Goal: Information Seeking & Learning: Learn about a topic

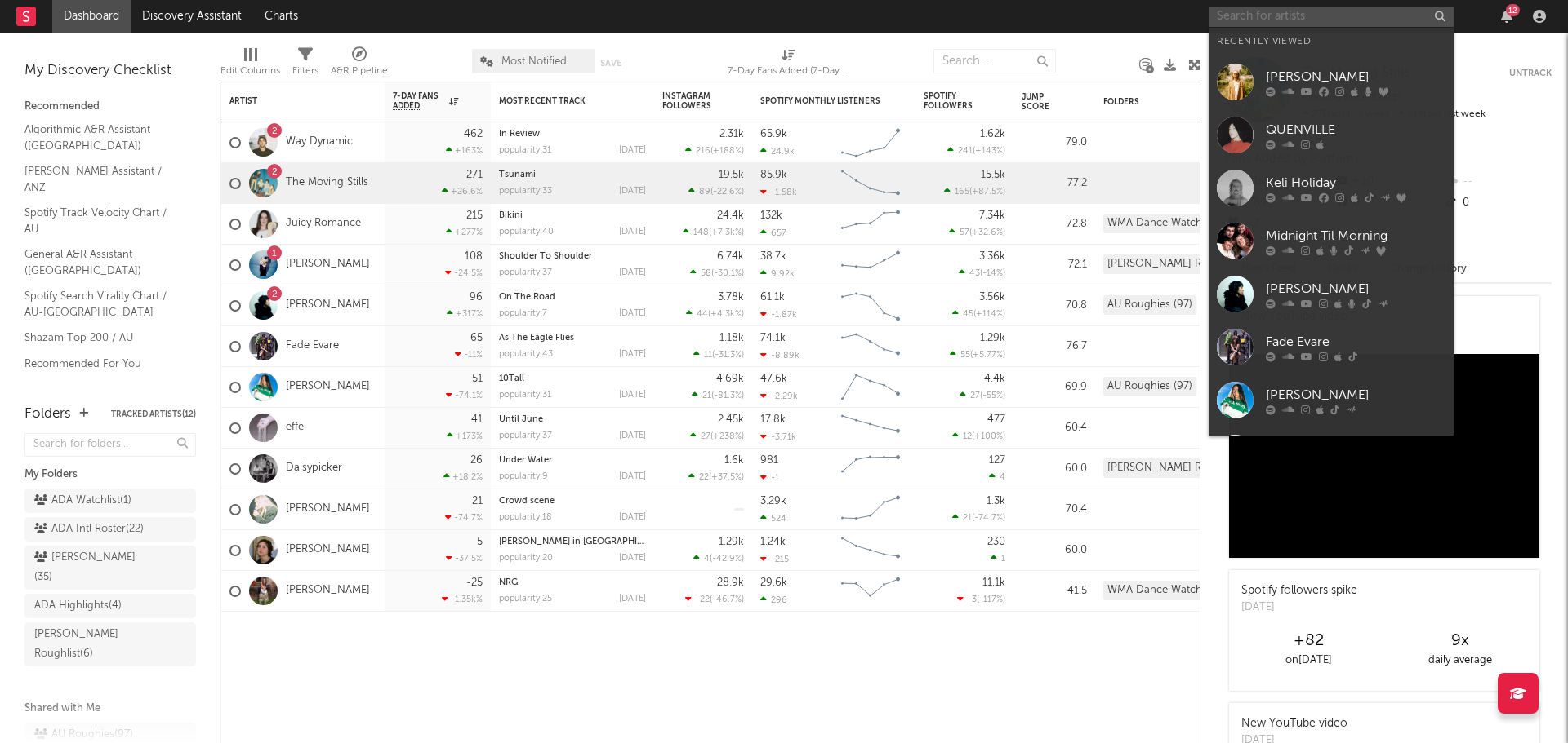
click at [1238, 12] on input "text" at bounding box center [1330, 17] width 245 height 21
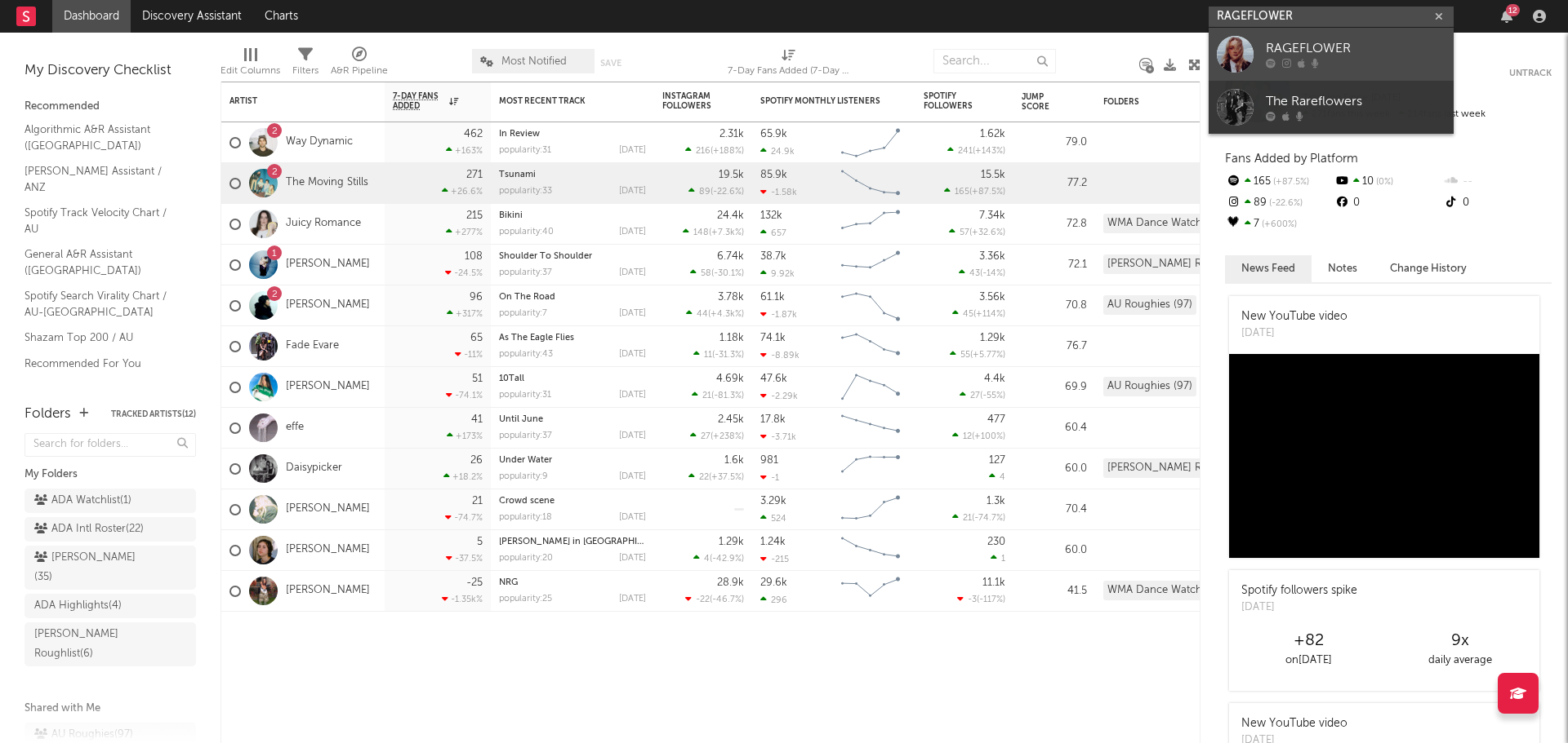
type input "RAGEFLOWER"
click at [1244, 59] on div at bounding box center [1235, 55] width 37 height 37
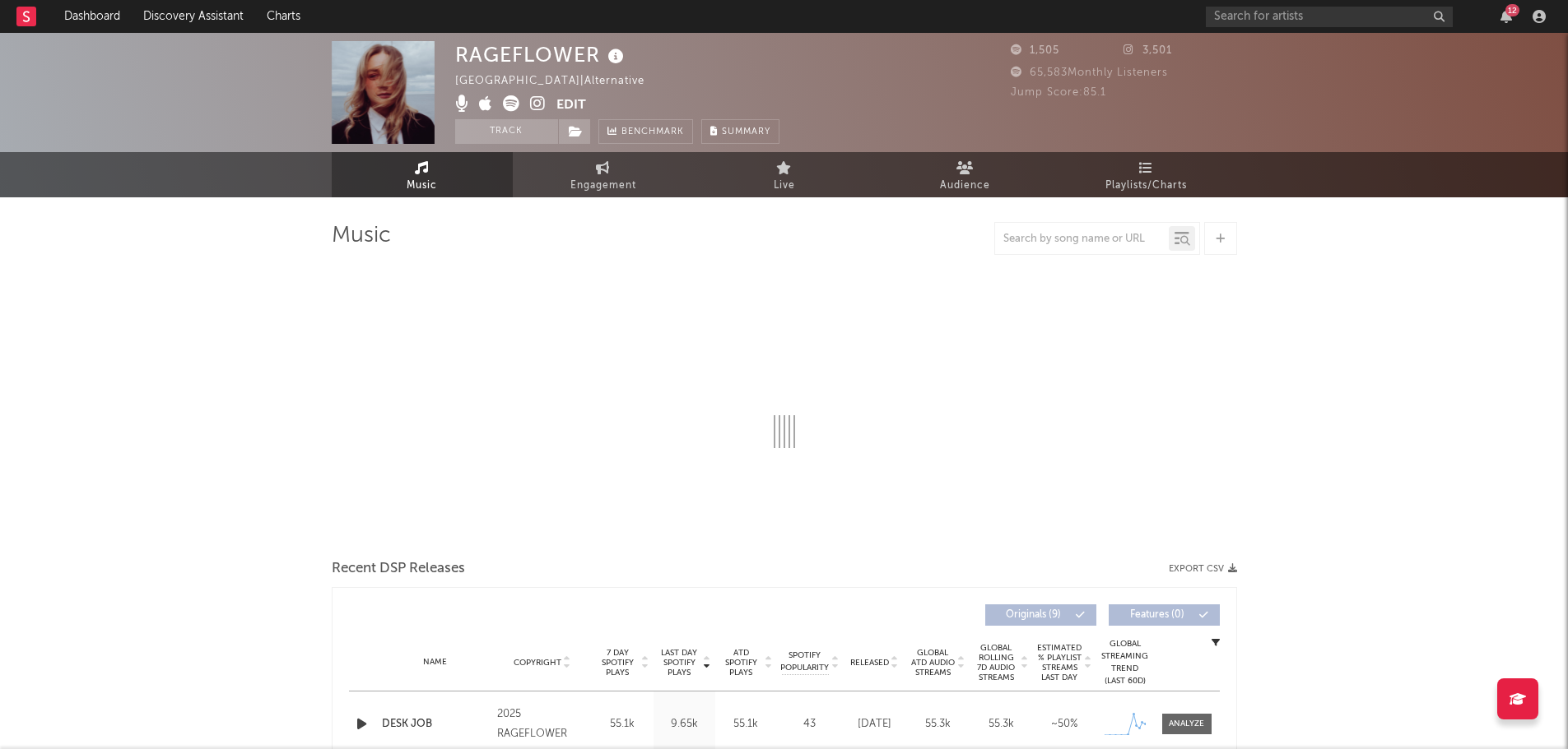
select select "1w"
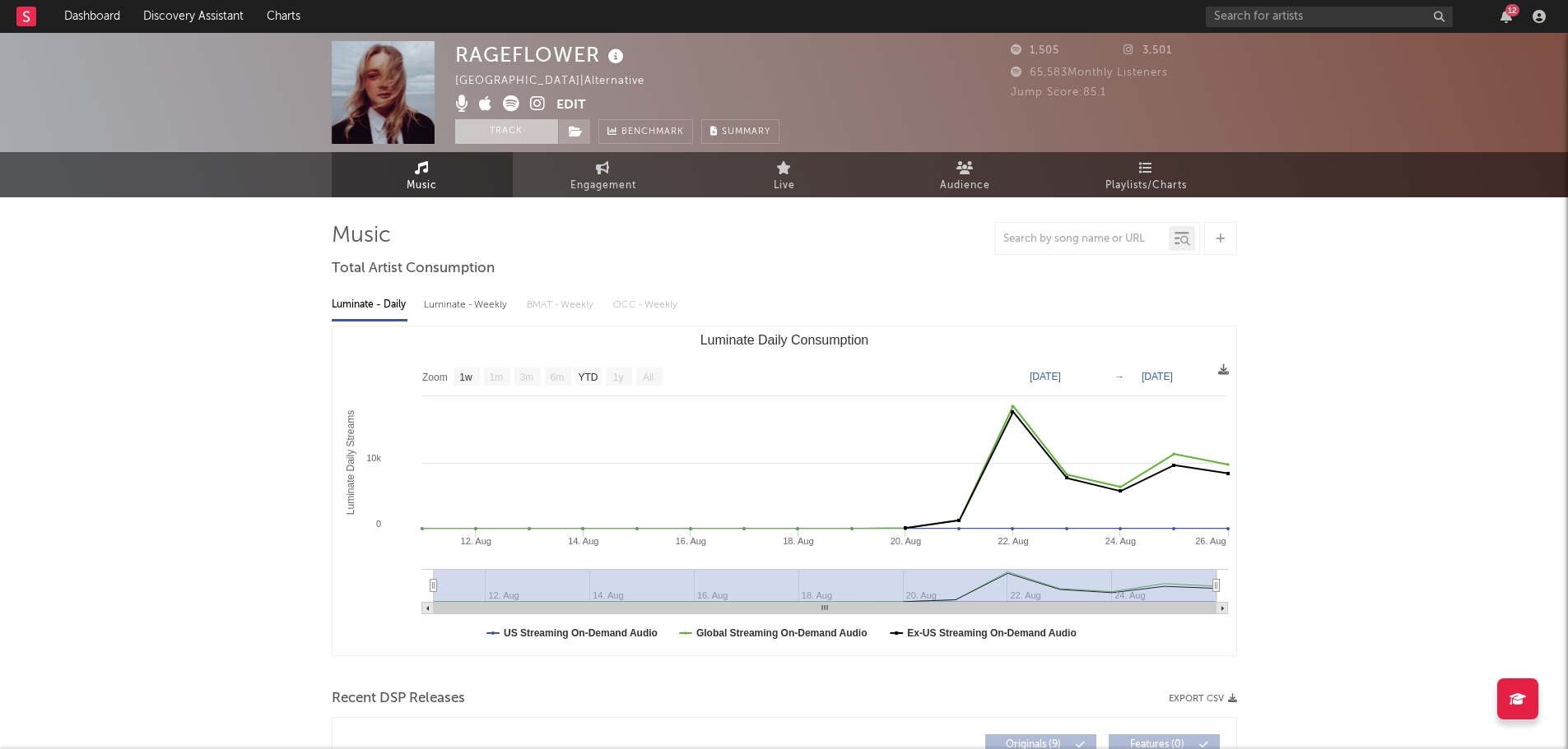
click at [504, 124] on button "Track" at bounding box center [507, 131] width 103 height 25
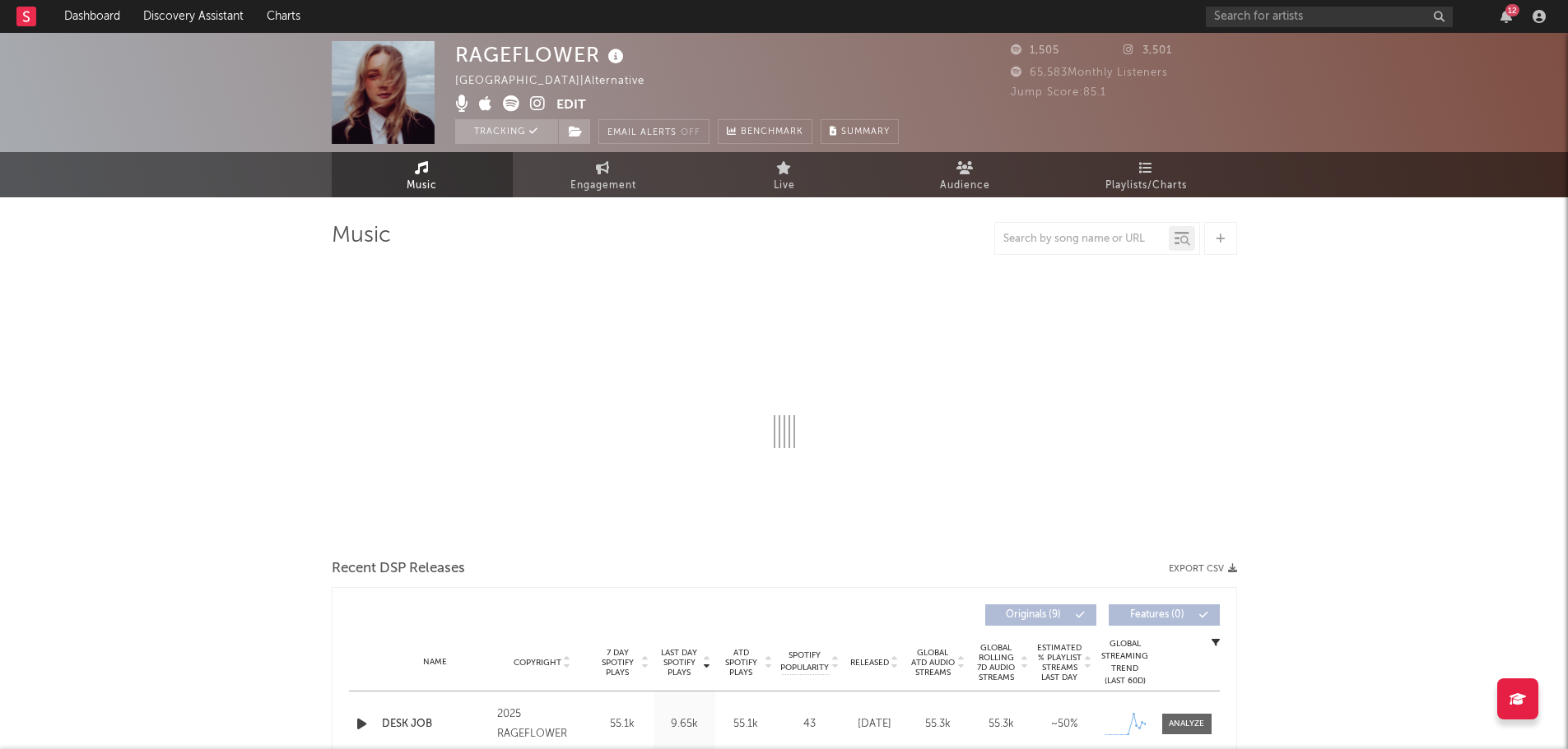
select select "1w"
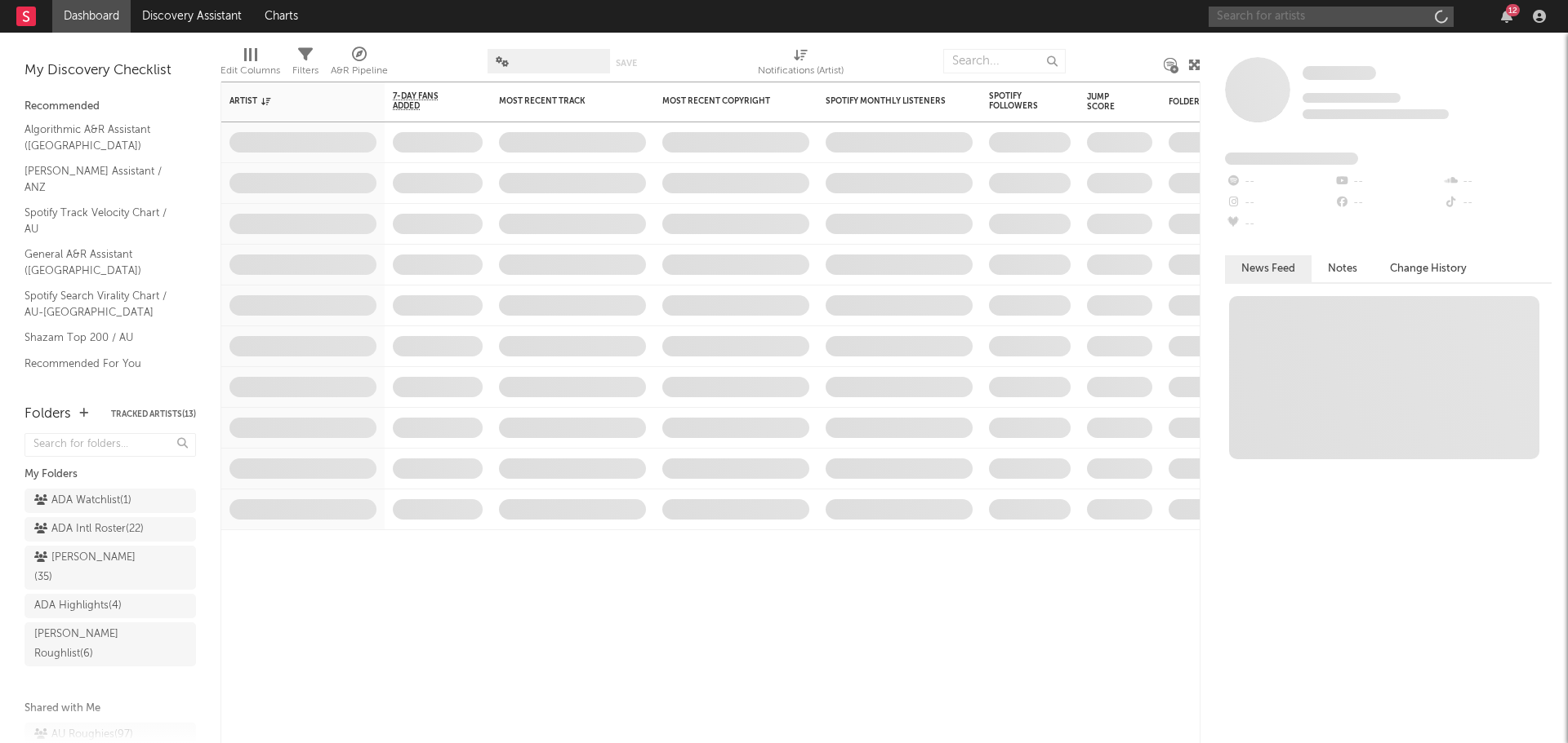
click at [1321, 8] on input "text" at bounding box center [1330, 17] width 245 height 21
paste input "HIGH SCHOOL"
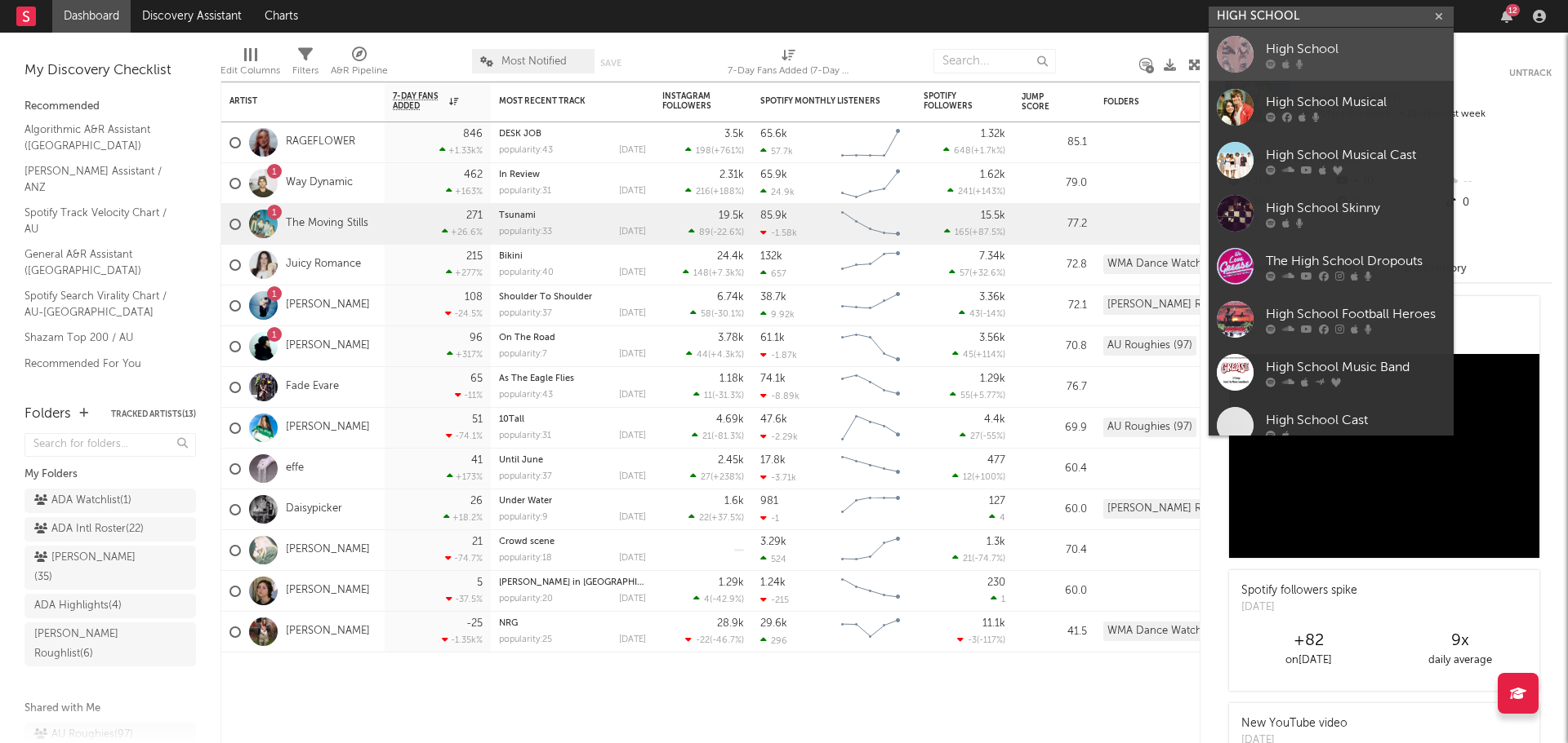
type input "HIGH SCHOOL"
click at [1316, 63] on div at bounding box center [1356, 64] width 180 height 10
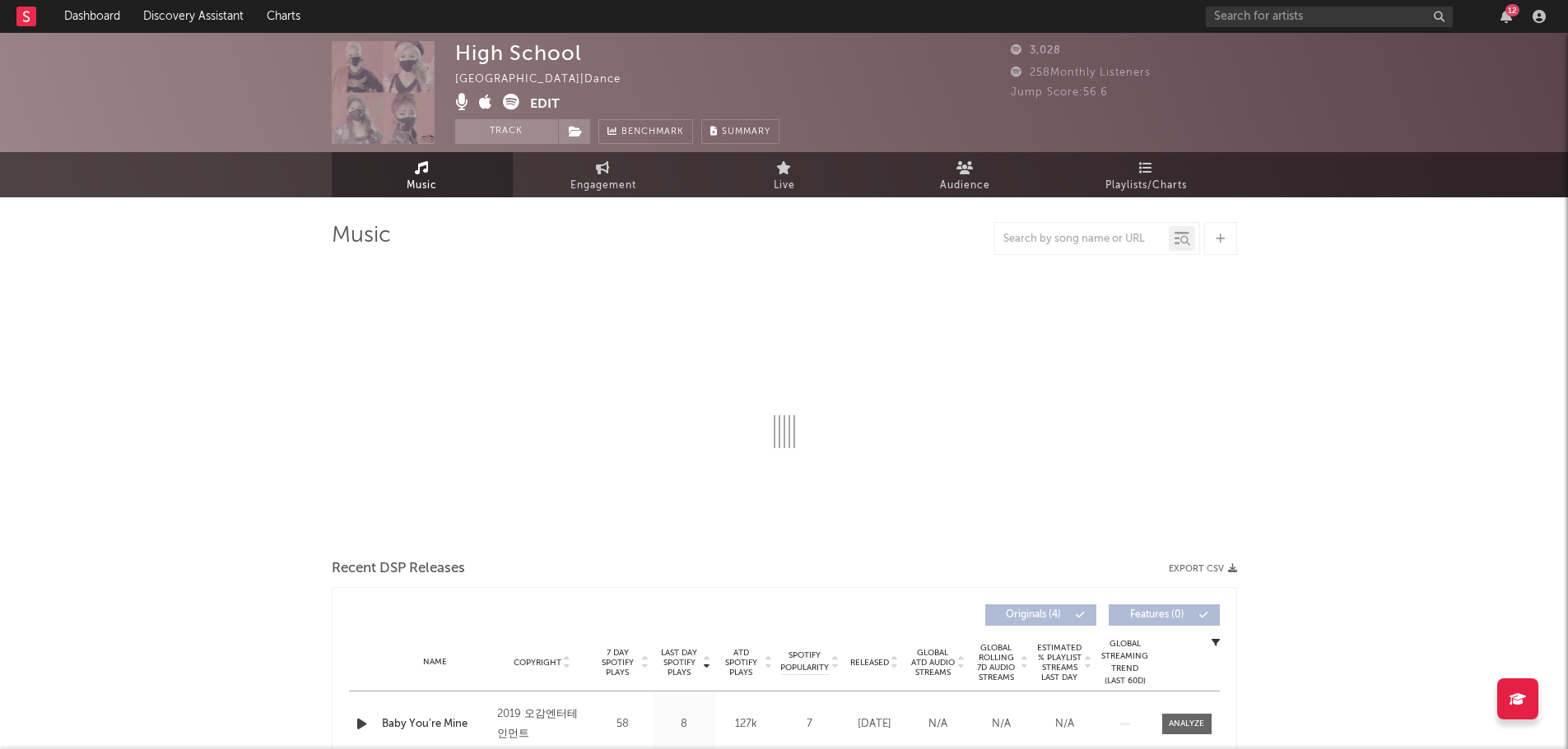
select select "1w"
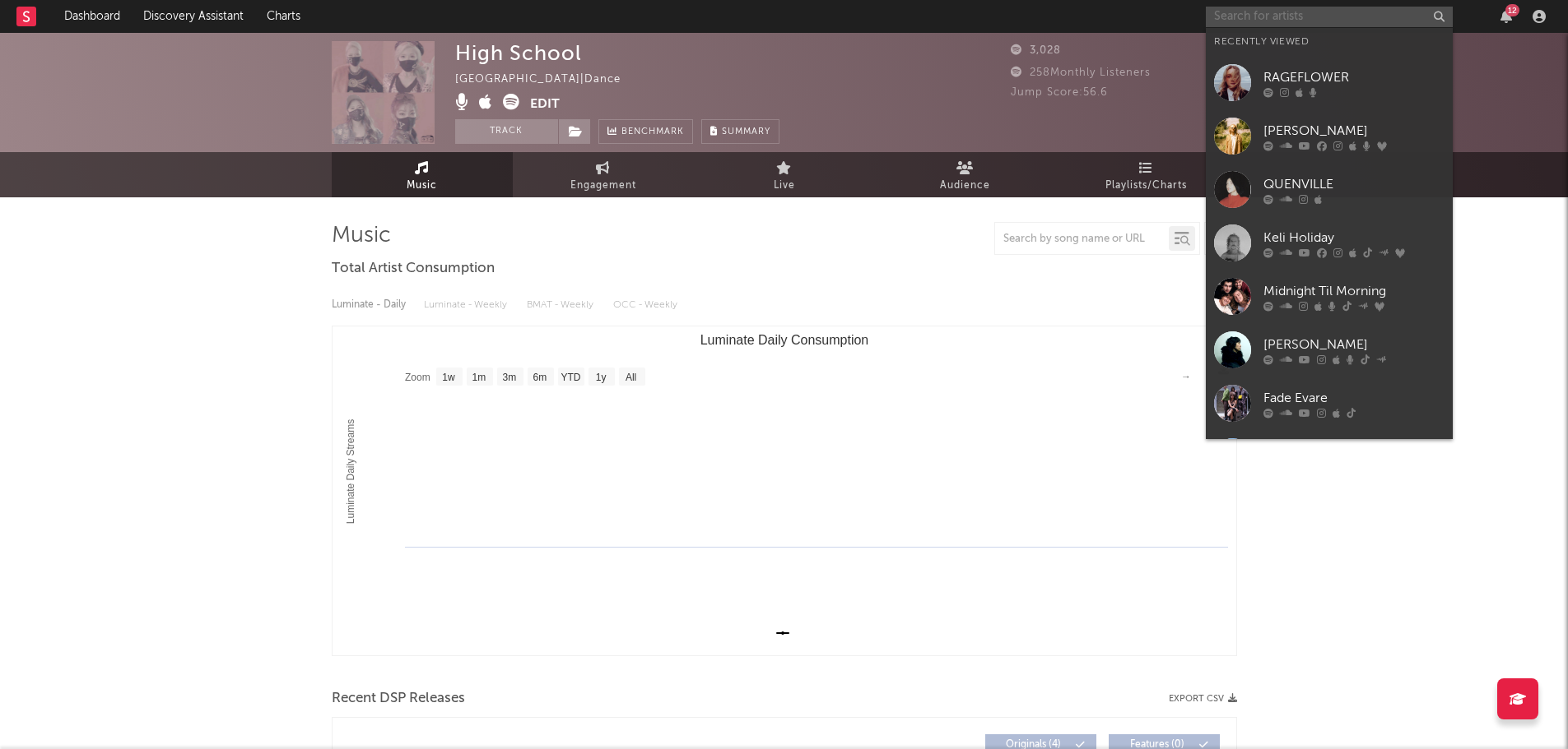
click at [1294, 13] on input "text" at bounding box center [1329, 17] width 247 height 21
paste input "HIGH SCHOOL"
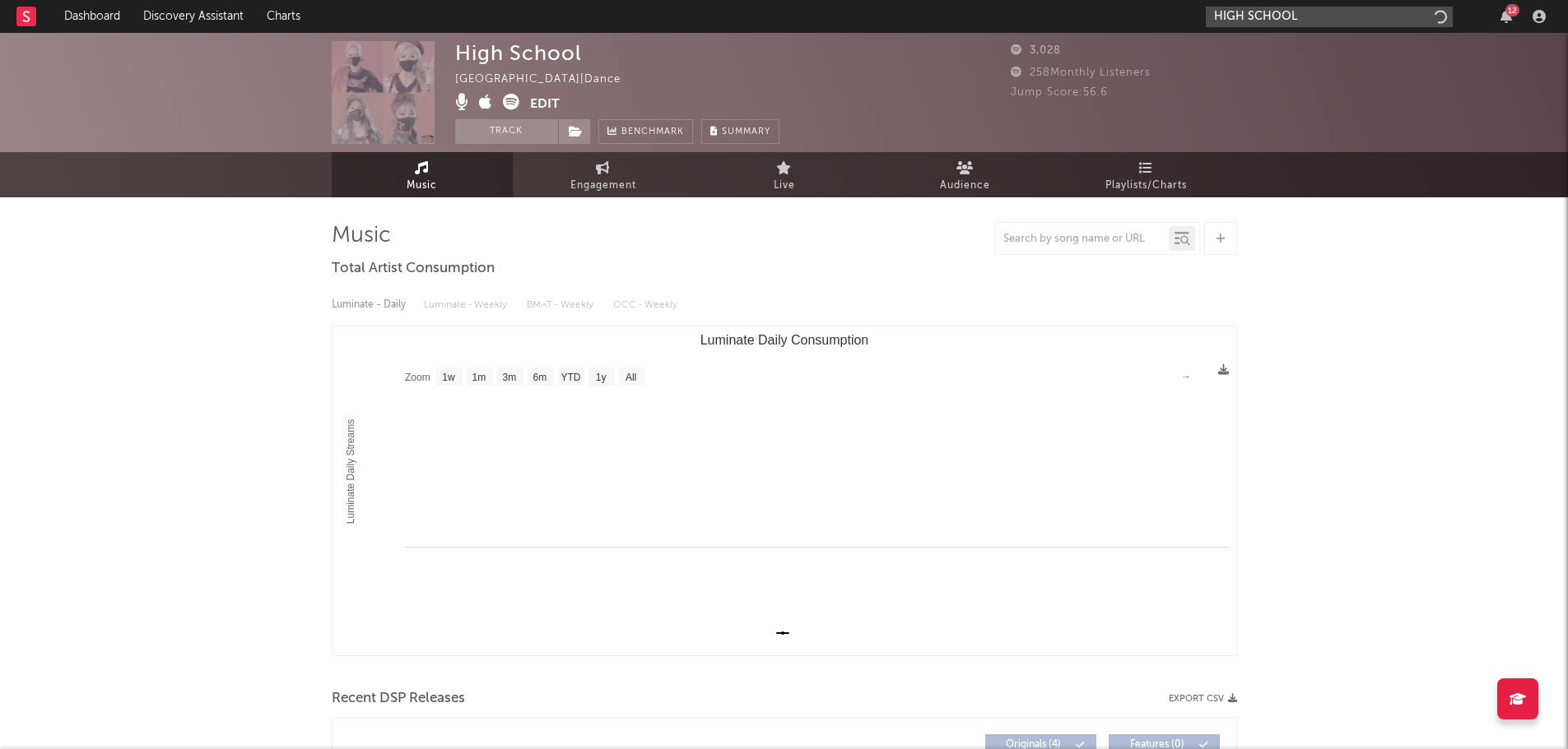
click at [1248, 14] on input "HIGH SCHOOL" at bounding box center [1329, 17] width 247 height 21
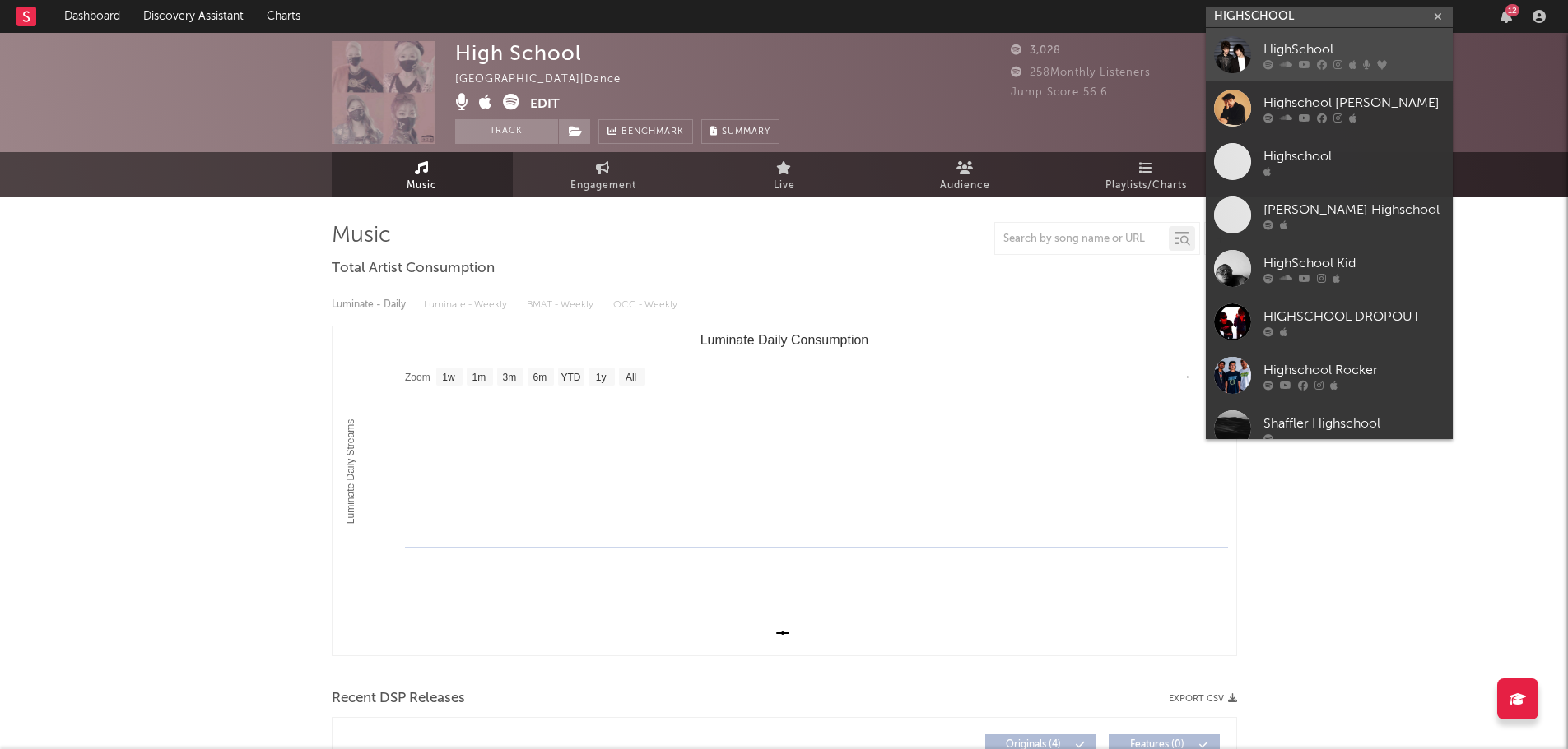
type input "HIGHSCHOOL"
click at [1355, 62] on icon at bounding box center [1353, 64] width 8 height 10
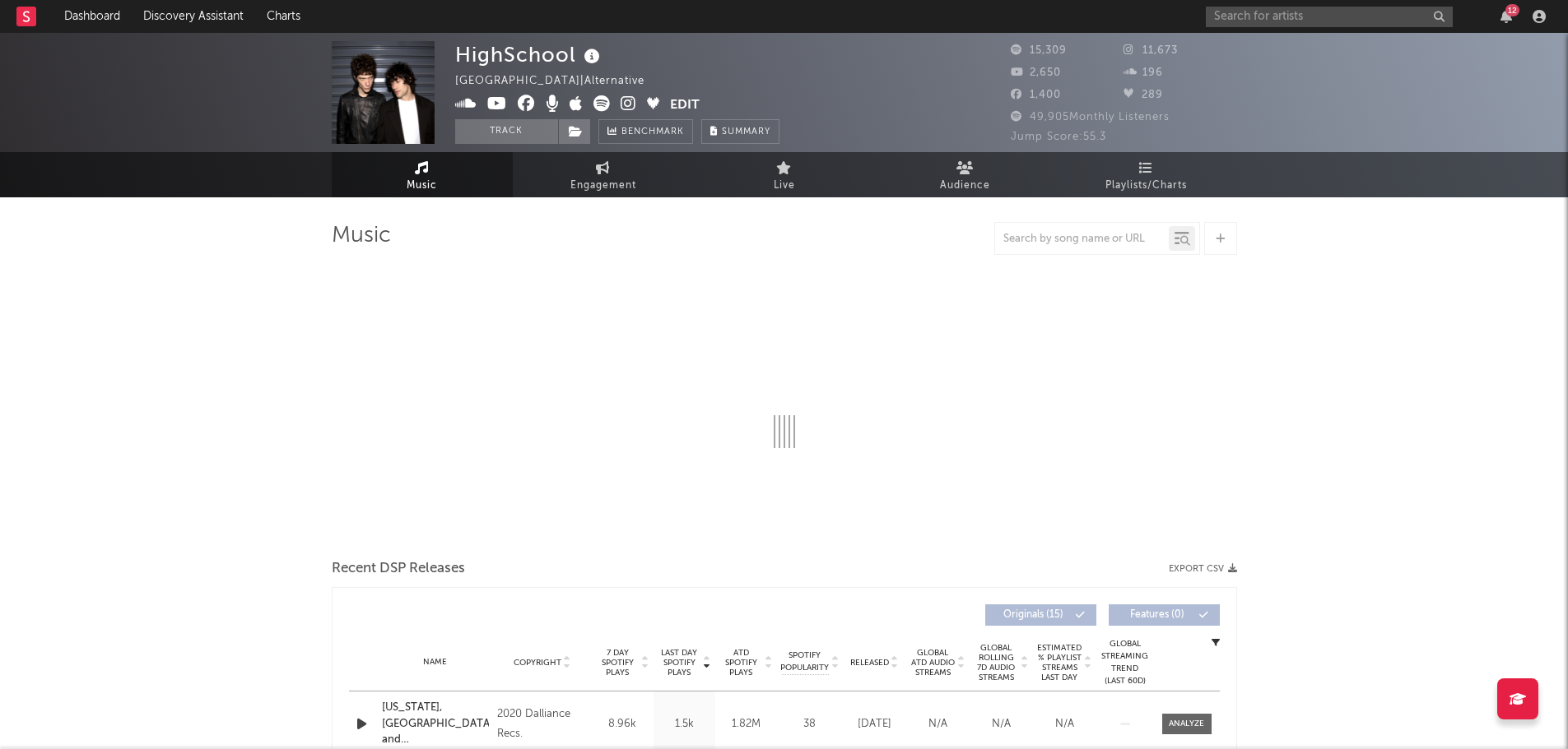
select select "6m"
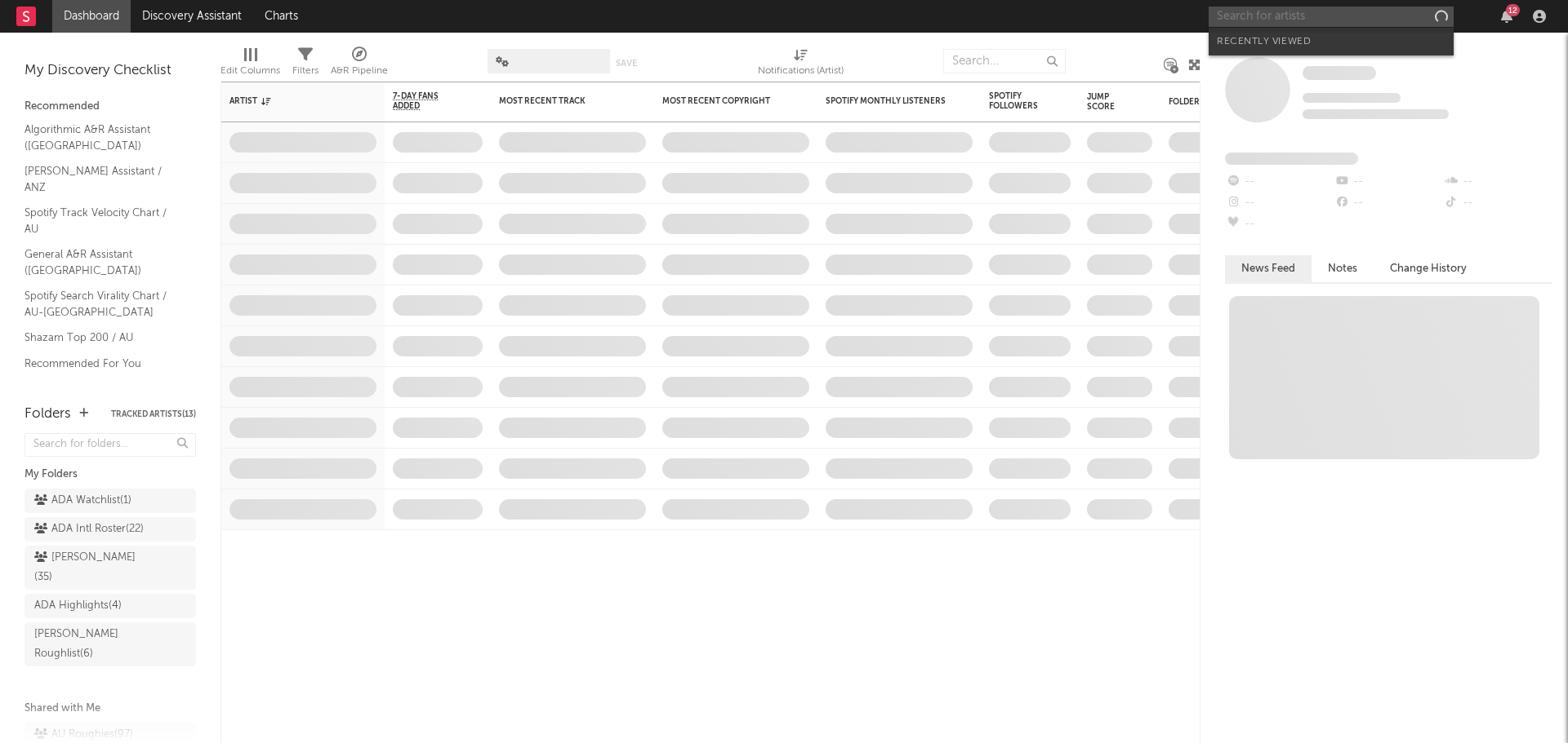
click at [1293, 13] on input "text" at bounding box center [1330, 17] width 245 height 21
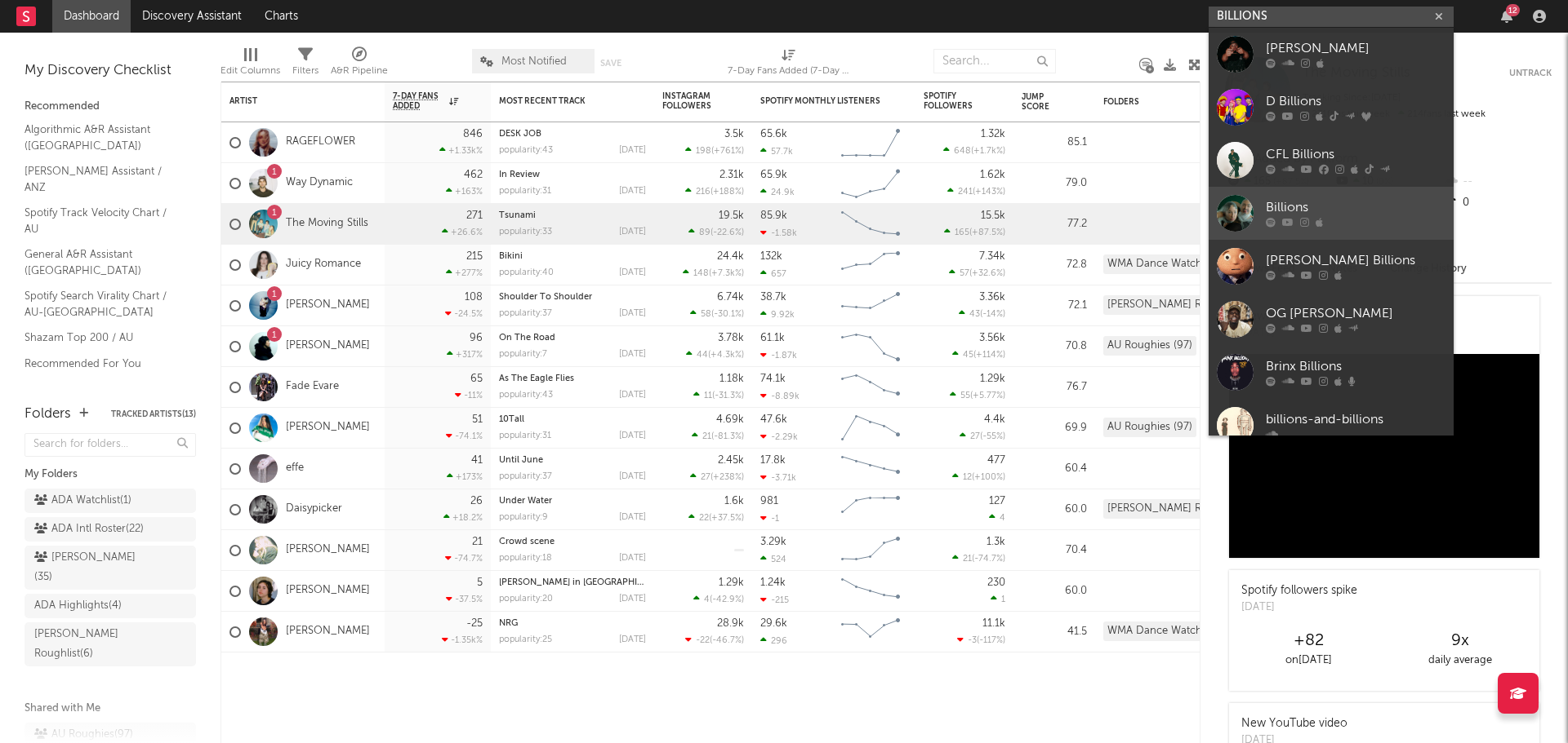
type input "BILLIONS"
click at [1289, 194] on link "Billions" at bounding box center [1330, 213] width 245 height 53
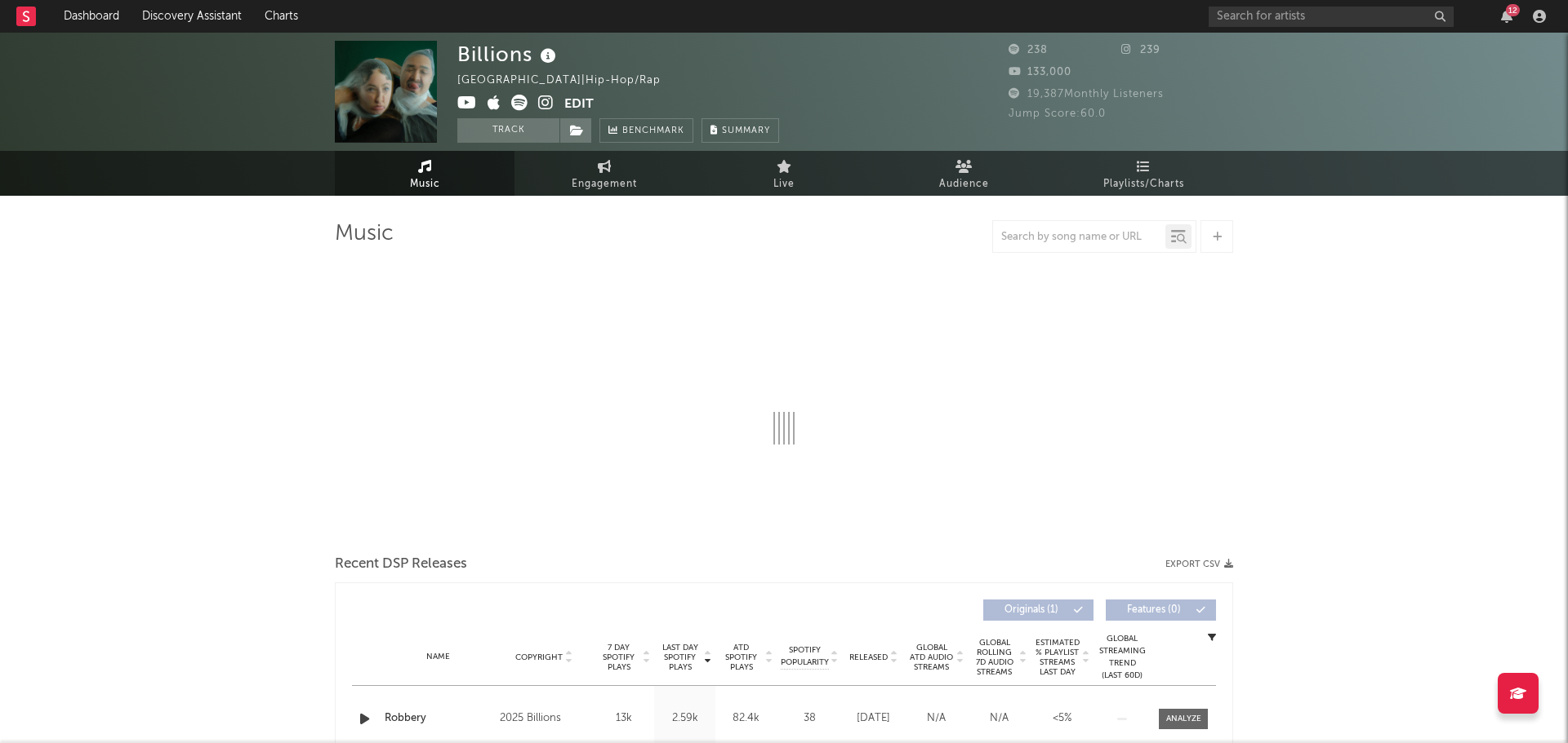
select select "1w"
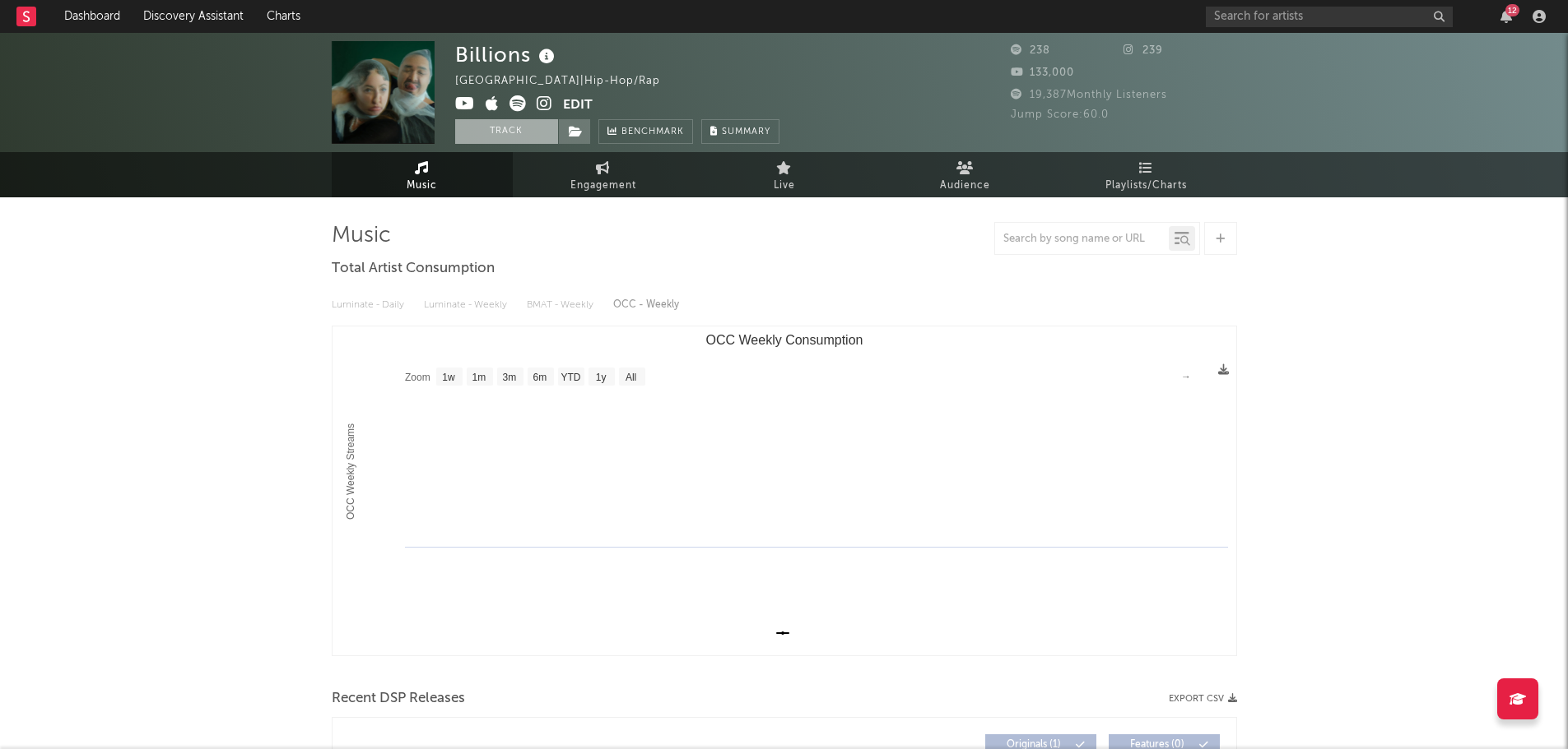
click at [476, 127] on button "Track" at bounding box center [507, 131] width 103 height 25
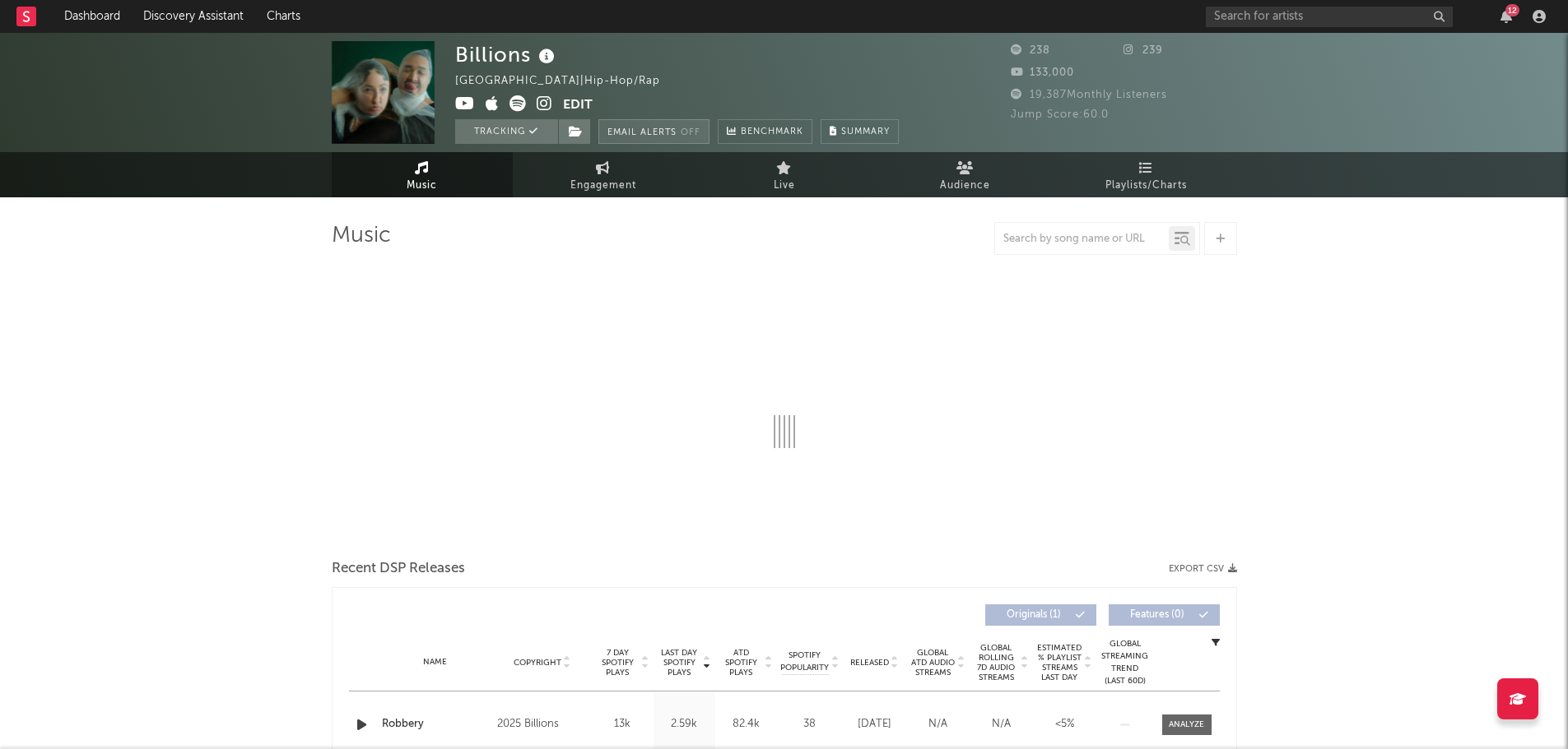
select select "1w"
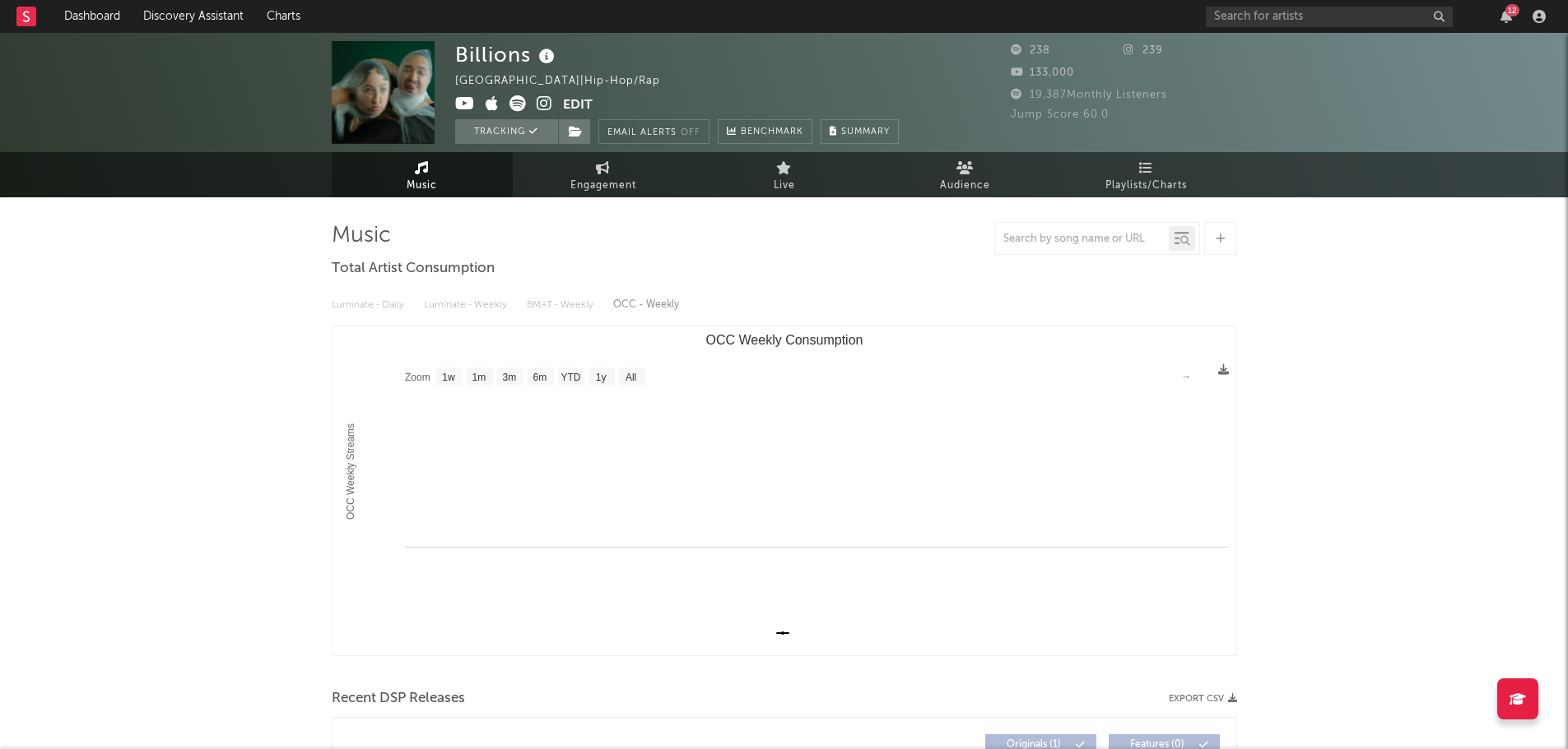
click at [543, 106] on icon at bounding box center [544, 103] width 16 height 17
click at [233, 103] on div "Billions Australia | Hip-Hop/Rap Edit Tracking Email Alerts Off Benchmark Summa…" at bounding box center [784, 92] width 1568 height 119
